Goal: Transaction & Acquisition: Purchase product/service

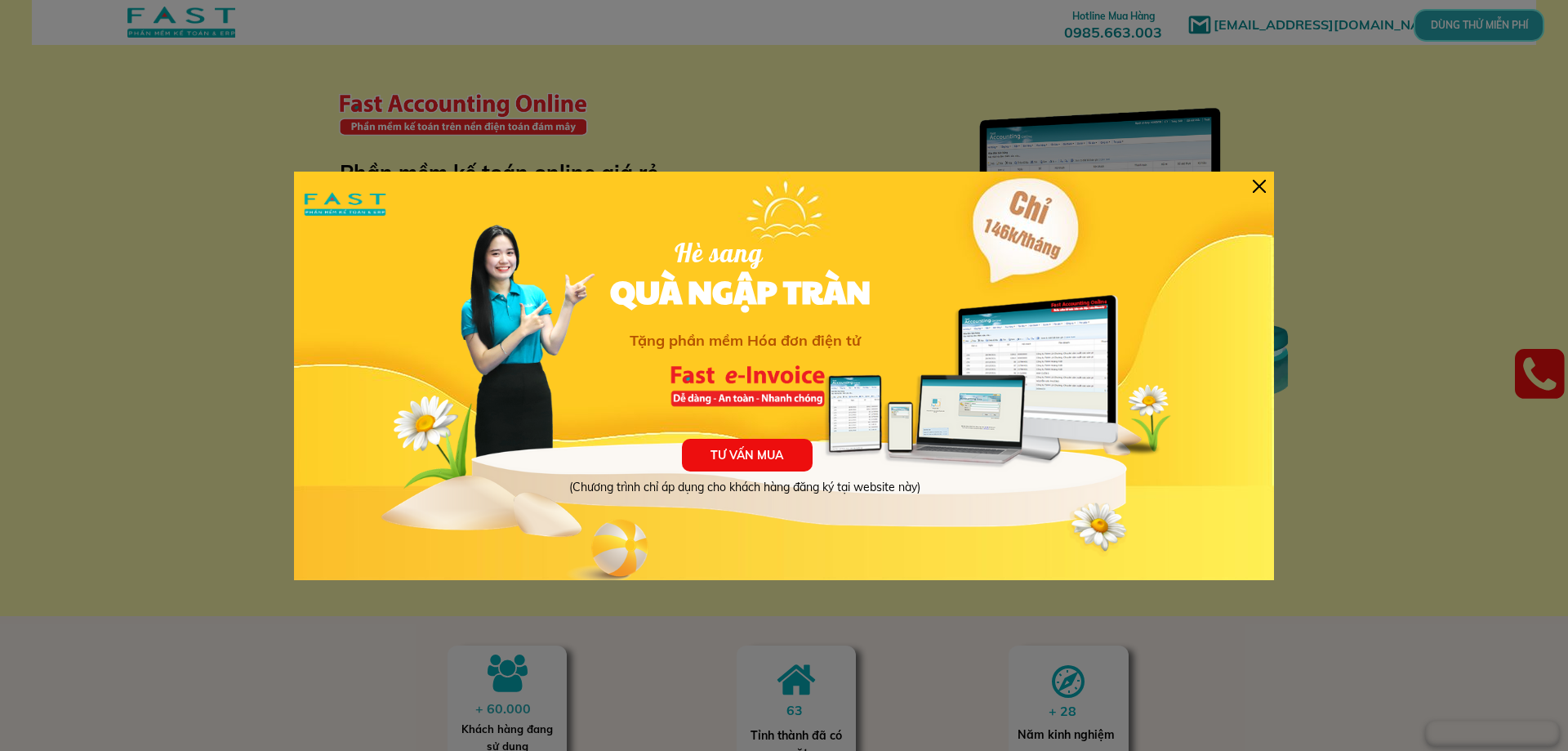
click at [1258, 190] on div at bounding box center [1259, 185] width 13 height 13
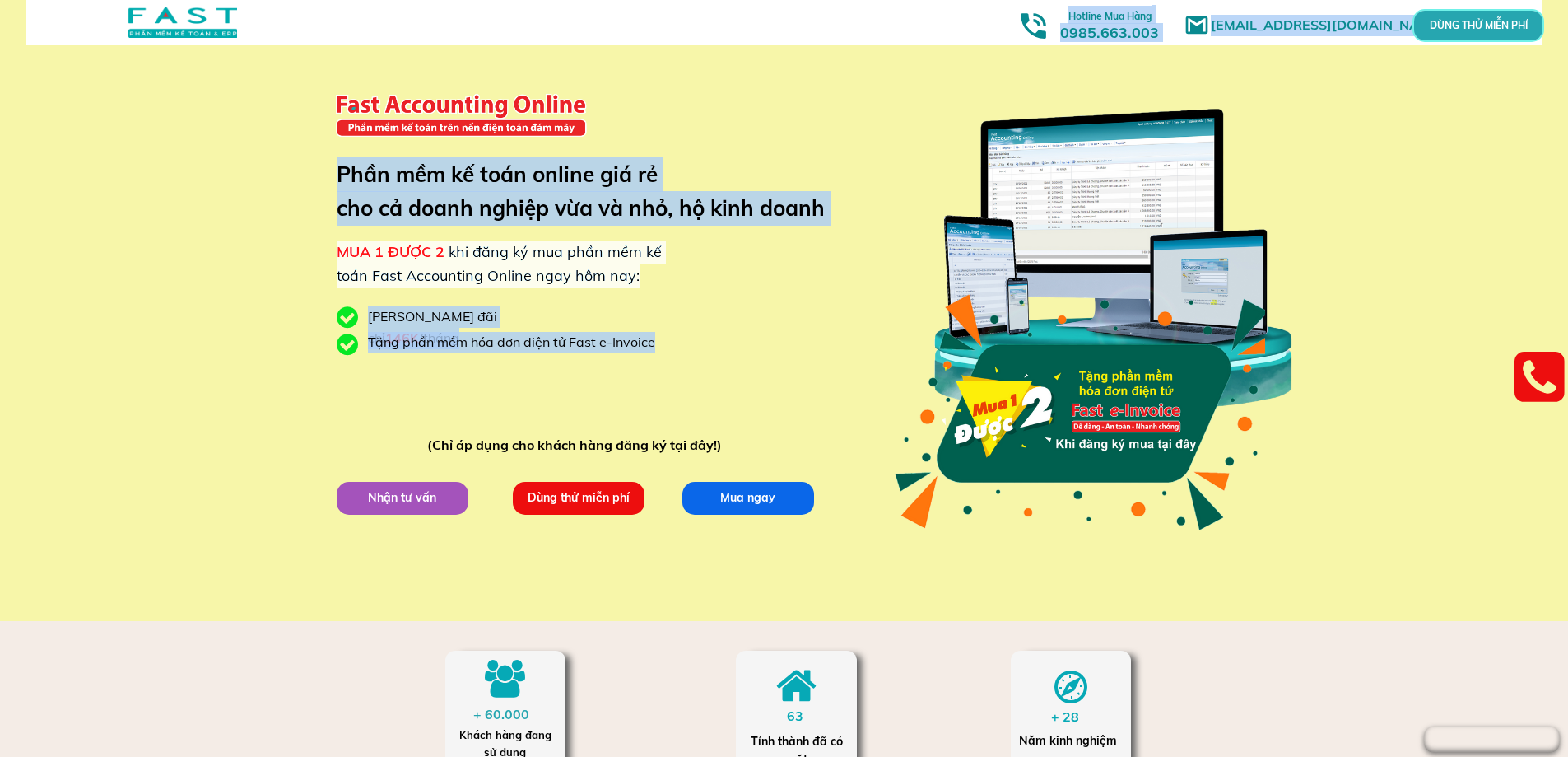
drag, startPoint x: 658, startPoint y: 228, endPoint x: 686, endPoint y: 234, distance: 28.6
click at [686, 234] on div "[EMAIL_ADDRESS][DOMAIN_NAME] MUA 1 ĐƯỢC 2 khi đăng ký mua phần mềm kế toán Fast…" at bounding box center [784, 311] width 790 height 621
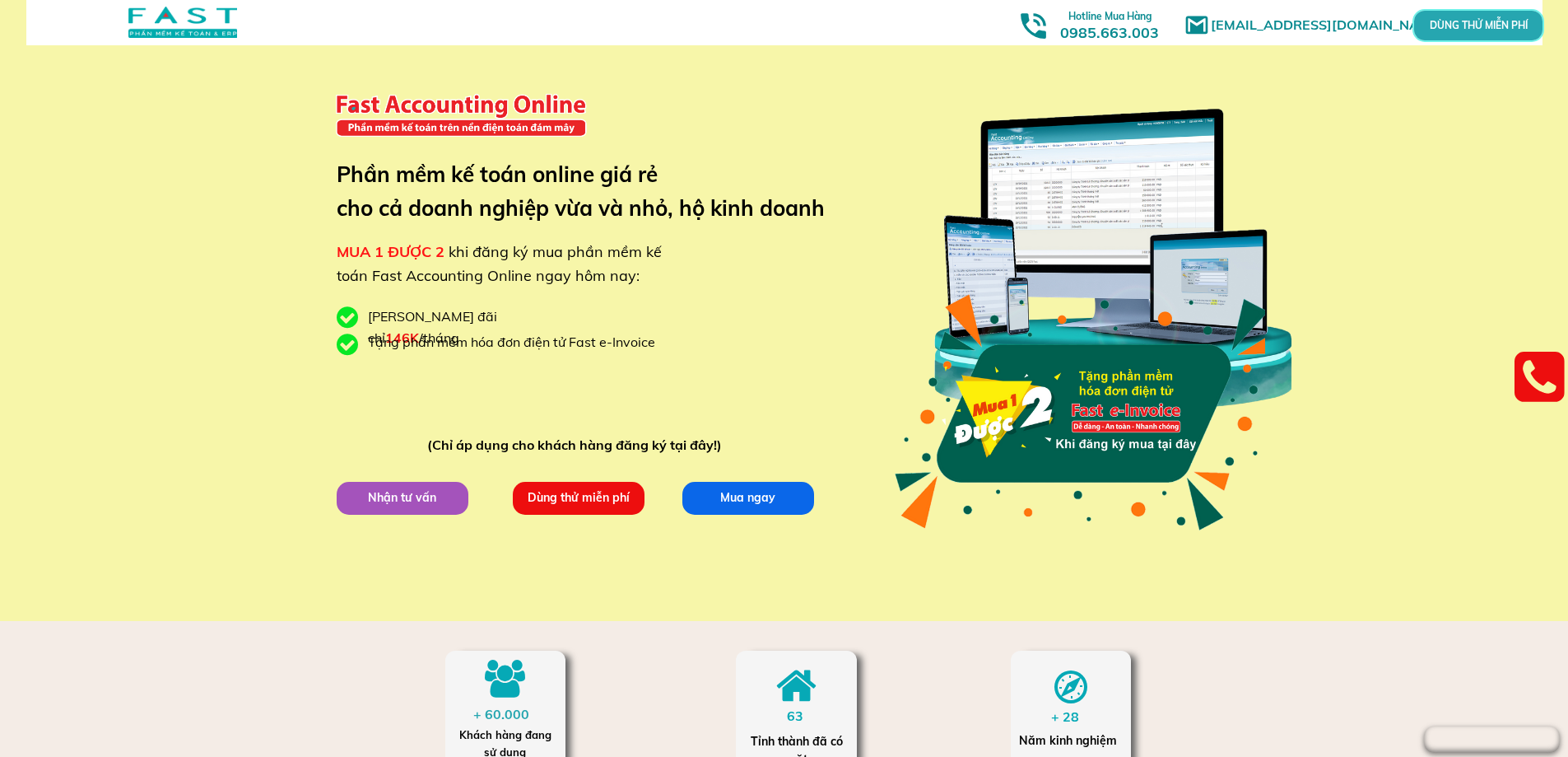
click at [686, 231] on div "[EMAIL_ADDRESS][DOMAIN_NAME] MUA 1 ĐƯỢC 2 khi đăng ký mua phần mềm kế toán Fast…" at bounding box center [784, 311] width 790 height 621
click at [740, 506] on p "Mua ngay" at bounding box center [748, 496] width 132 height 33
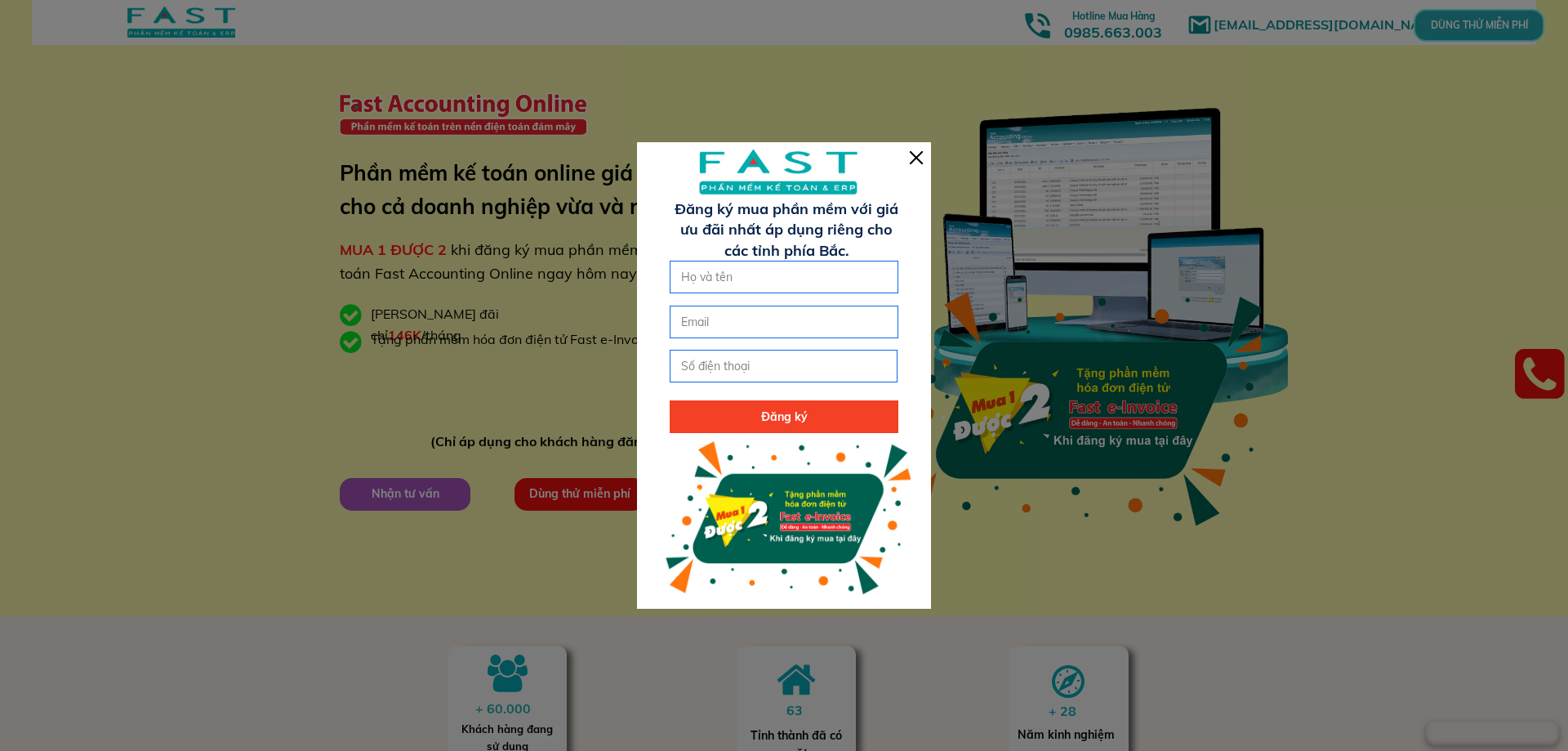
click at [907, 162] on div at bounding box center [784, 375] width 294 height 466
click at [916, 154] on div at bounding box center [915, 158] width 13 height 13
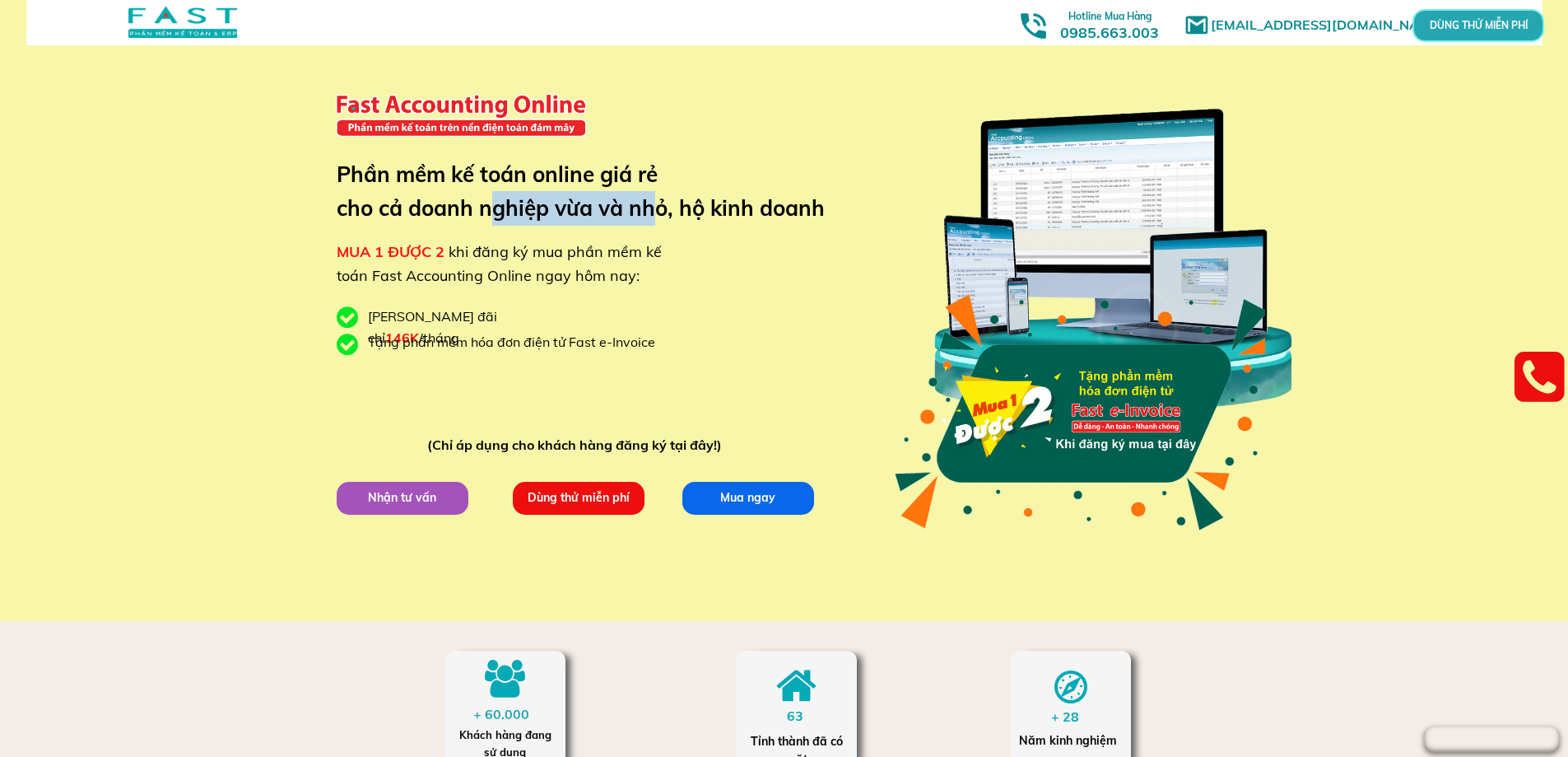
drag, startPoint x: 540, startPoint y: 203, endPoint x: 653, endPoint y: 228, distance: 115.7
click at [650, 225] on h3 "Phần mềm kế toán online giá rẻ cho cả doanh nghiệp vừa và nhỏ, hộ kinh doanh" at bounding box center [593, 191] width 513 height 68
click at [644, 286] on div "MUA 1 ĐƯỢC 2 khi đăng ký mua phần mềm kế toán Fast Accounting Online ngay hôm n…" at bounding box center [501, 265] width 331 height 48
drag, startPoint x: 495, startPoint y: 319, endPoint x: 576, endPoint y: 344, distance: 84.8
click at [546, 336] on div "[EMAIL_ADDRESS][DOMAIN_NAME] MUA 1 ĐƯỢC 2 khi đăng ký mua phần mềm kế toán Fast…" at bounding box center [784, 311] width 790 height 621
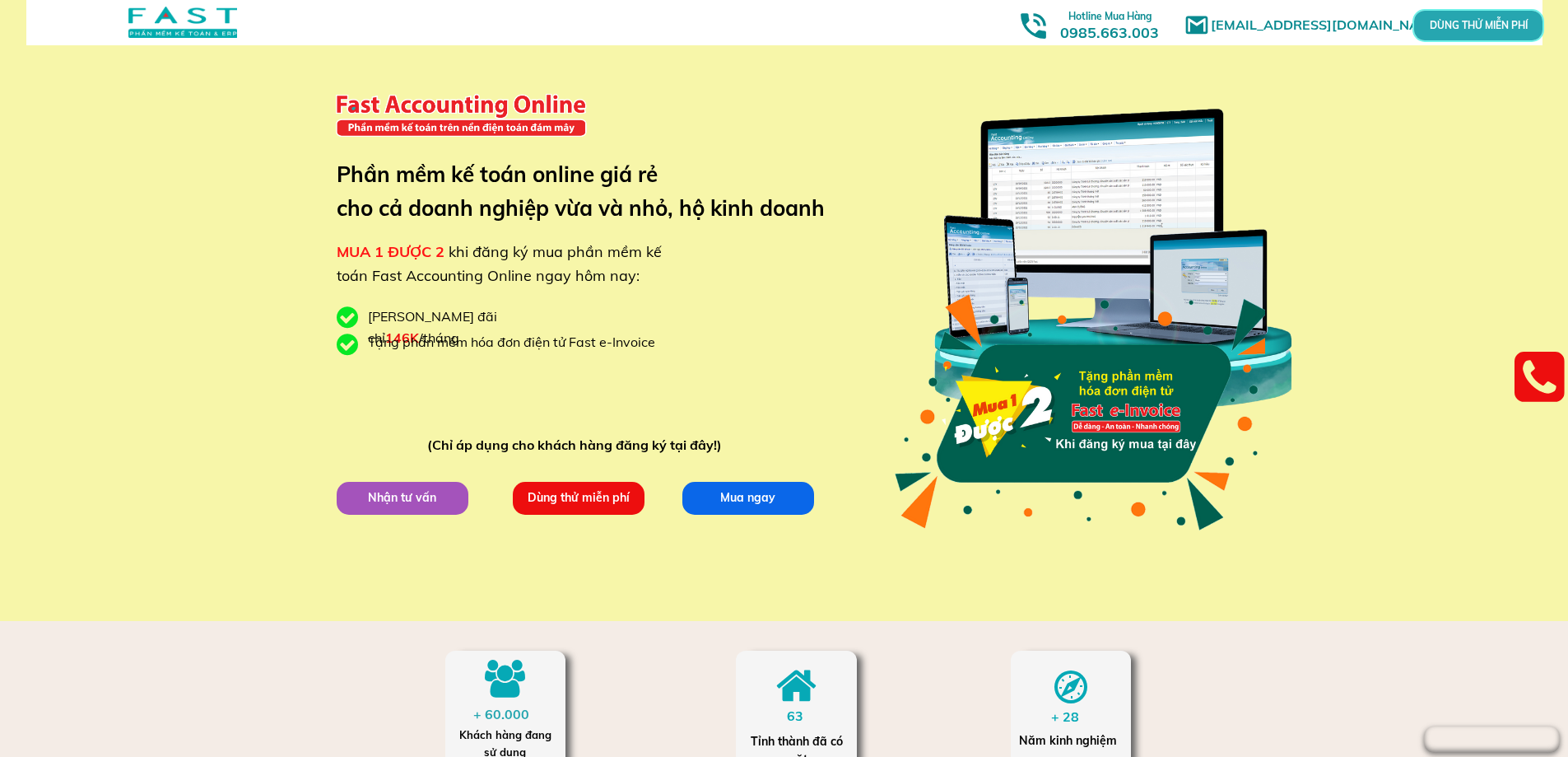
click at [575, 344] on div "Tặng phần mềm hóa đơn điện tử Fast e-Invoice" at bounding box center [517, 342] width 300 height 21
click at [588, 354] on div "[EMAIL_ADDRESS][DOMAIN_NAME] MUA 1 ĐƯỢC 2 khi đăng ký mua phần mềm kế toán Fast…" at bounding box center [784, 311] width 790 height 621
click at [189, 33] on div at bounding box center [183, 22] width 109 height 31
